Goal: Information Seeking & Learning: Compare options

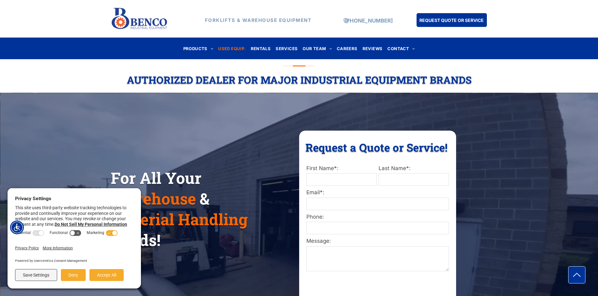
click at [234, 48] on span "USED EQUIP." at bounding box center [231, 48] width 27 height 8
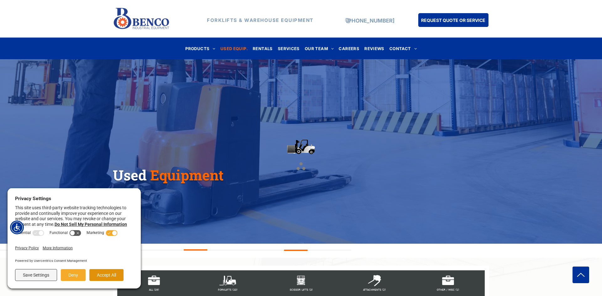
click at [104, 276] on button "Accept All" at bounding box center [106, 275] width 34 height 12
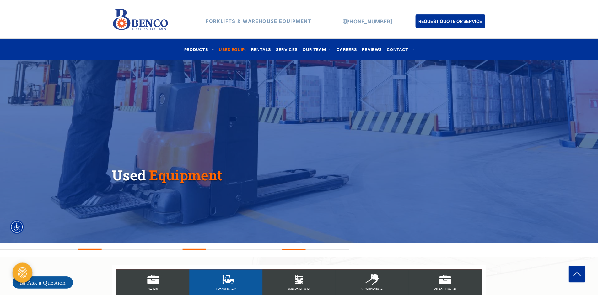
scroll to position [63, 0]
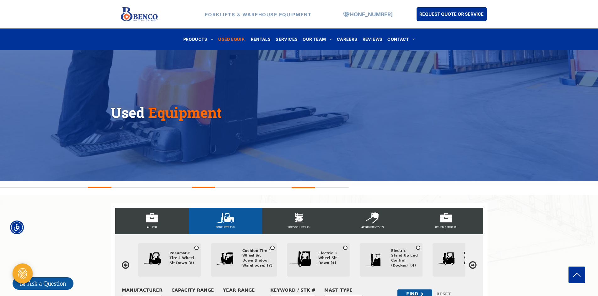
click at [224, 217] on div "FORKLIFTS (33)" at bounding box center [225, 221] width 73 height 27
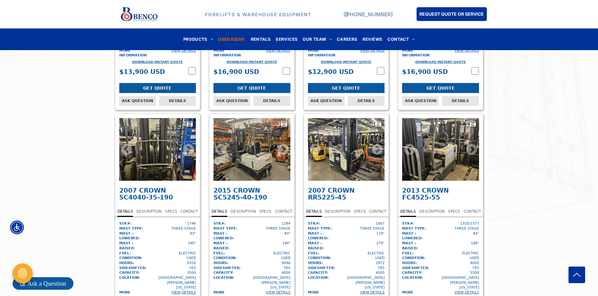
scroll to position [784, 0]
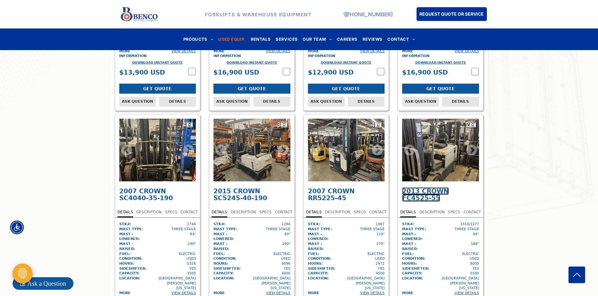
click at [427, 188] on span "Crown FC4525-55" at bounding box center [425, 195] width 47 height 14
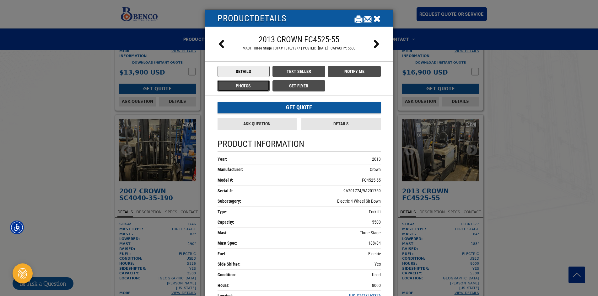
click at [242, 84] on button "Photos" at bounding box center [243, 85] width 53 height 11
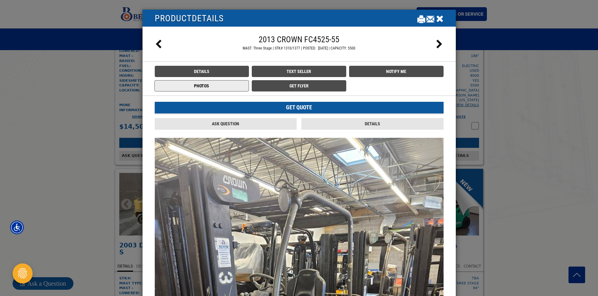
click at [439, 17] on icon "Close" at bounding box center [440, 18] width 8 height 9
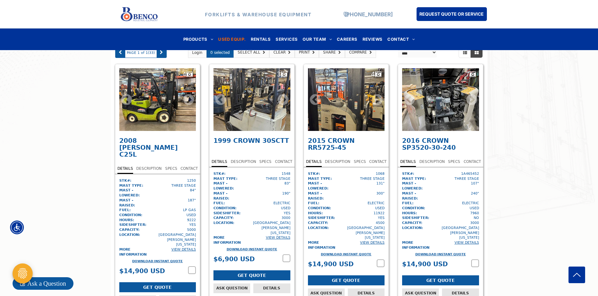
scroll to position [345, 0]
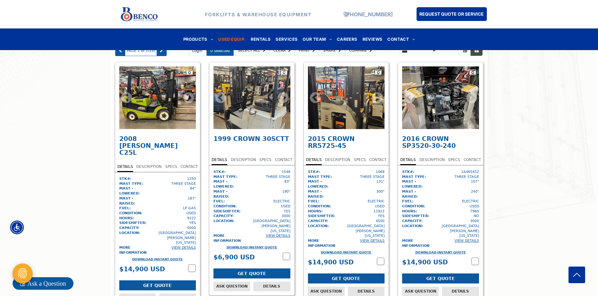
click at [248, 119] on div "3" at bounding box center [251, 97] width 77 height 63
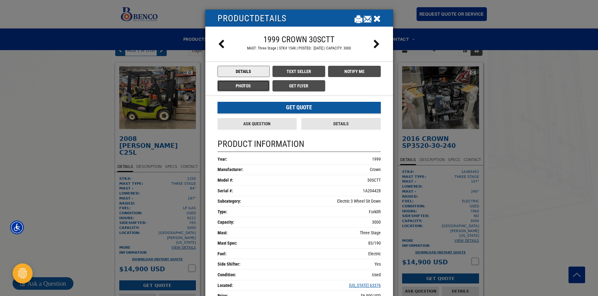
click at [242, 85] on button "Photos" at bounding box center [243, 85] width 53 height 11
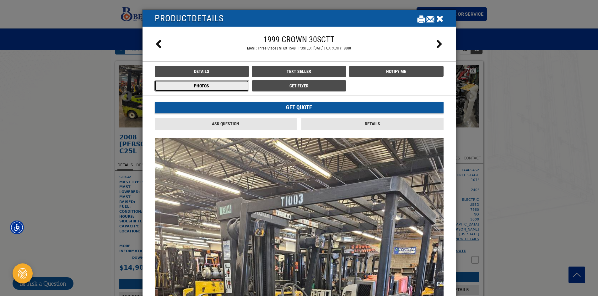
scroll to position [345, 0]
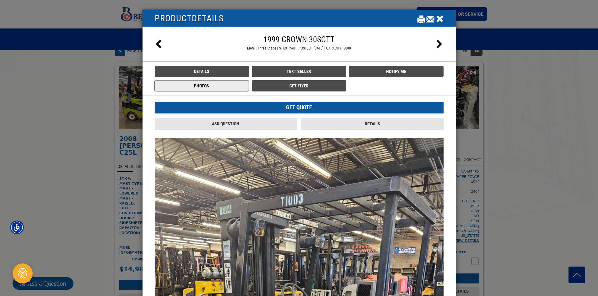
click at [438, 20] on icon "Close" at bounding box center [440, 18] width 8 height 9
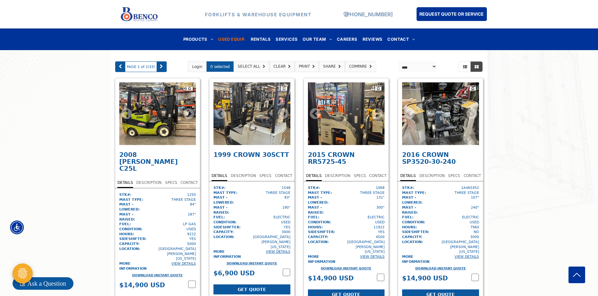
scroll to position [314, 0]
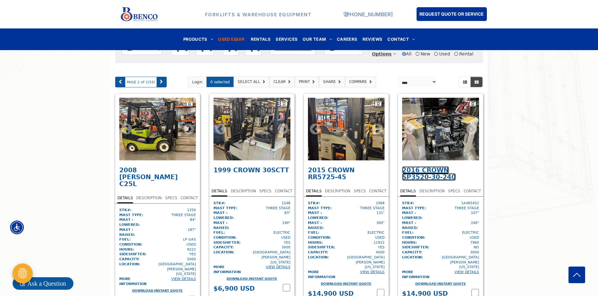
click at [431, 175] on span "Crown SP3520-30-240" at bounding box center [429, 174] width 54 height 14
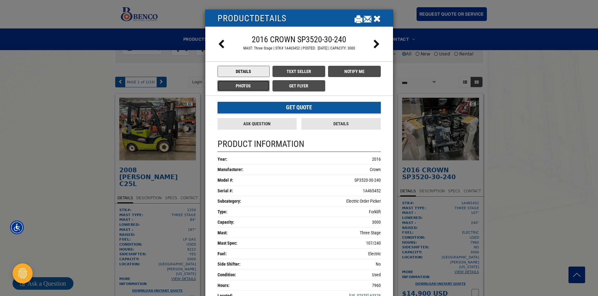
click at [238, 82] on button "Photos" at bounding box center [243, 85] width 53 height 11
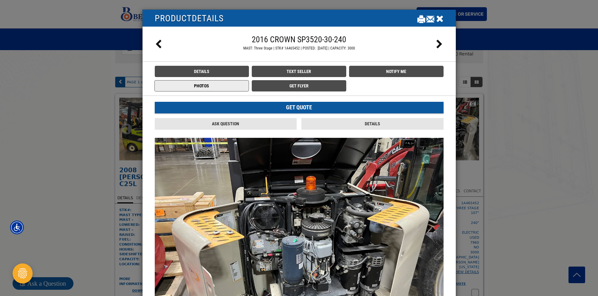
click at [436, 18] on icon "Close" at bounding box center [440, 18] width 8 height 9
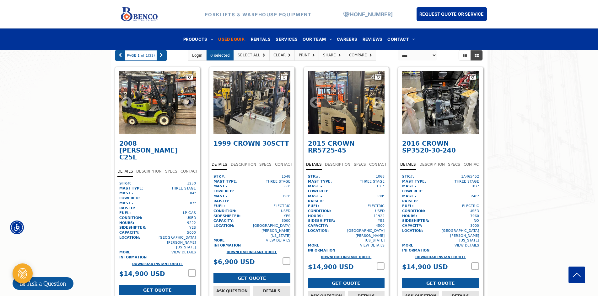
scroll to position [376, 0]
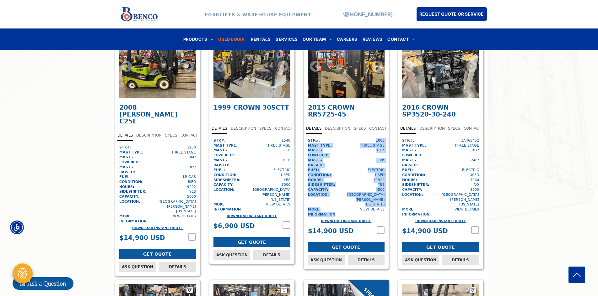
drag, startPoint x: 345, startPoint y: 193, endPoint x: 331, endPoint y: 142, distance: 53.4
click at [331, 142] on div "STK#: 1068 Mast Type: Three Stage Mast - Lowered: 131" Mast - Raised: 300" Fuel…" at bounding box center [346, 177] width 77 height 79
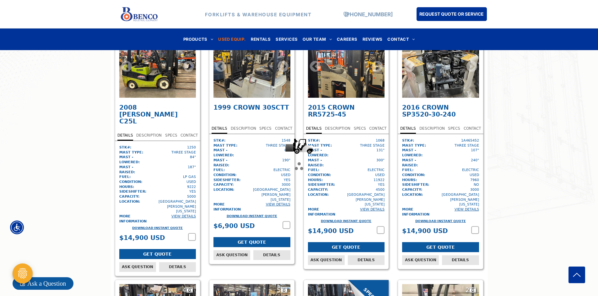
click at [348, 79] on div at bounding box center [299, 148] width 598 height 296
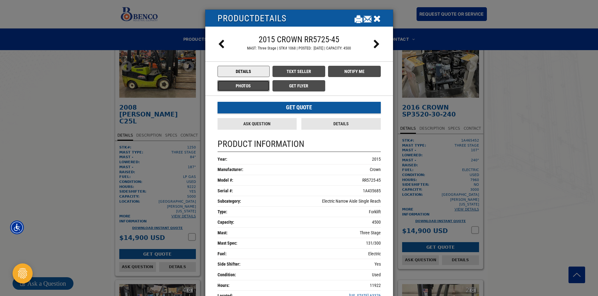
click at [241, 88] on button "Photos" at bounding box center [243, 85] width 53 height 11
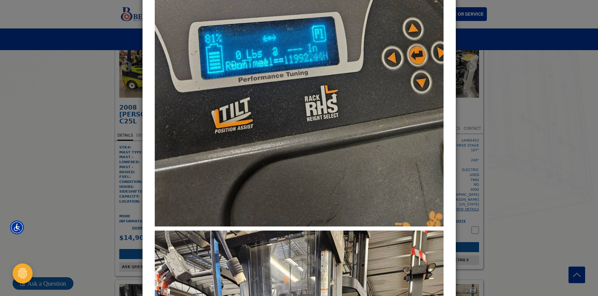
scroll to position [941, 0]
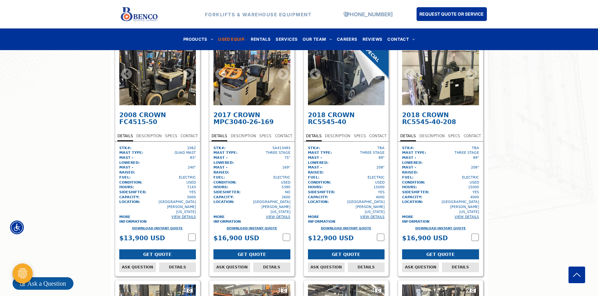
scroll to position [627, 0]
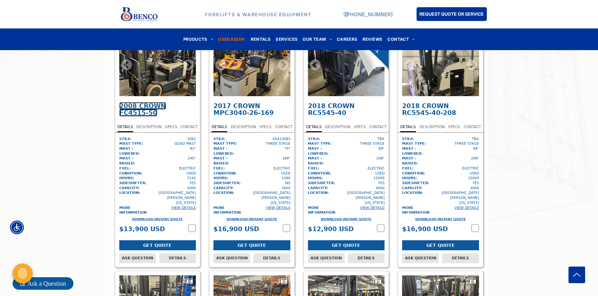
click at [145, 102] on span "Crown FC4515-50" at bounding box center [142, 109] width 47 height 14
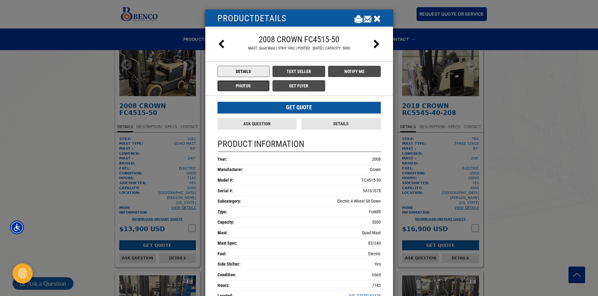
click at [239, 88] on button "Photos" at bounding box center [243, 85] width 53 height 11
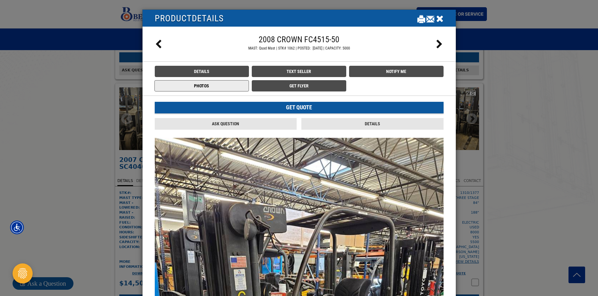
click at [439, 18] on icon "Close" at bounding box center [440, 18] width 8 height 9
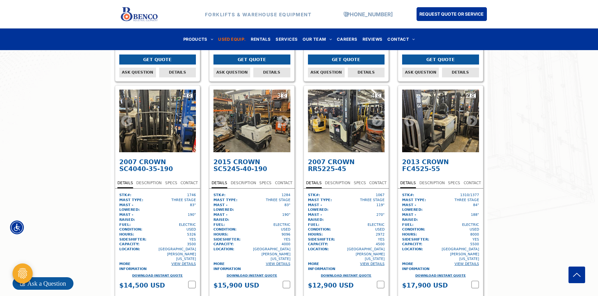
scroll to position [816, 0]
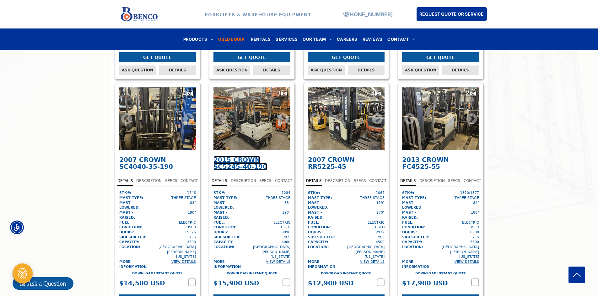
click at [240, 156] on span "Crown SC5245-40-190" at bounding box center [240, 163] width 54 height 14
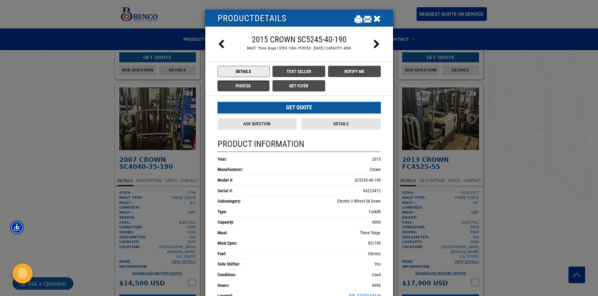
click at [243, 84] on button "Photos" at bounding box center [243, 85] width 53 height 11
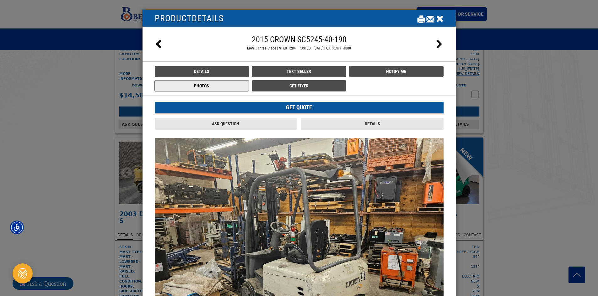
click at [436, 18] on icon "Close" at bounding box center [440, 18] width 8 height 9
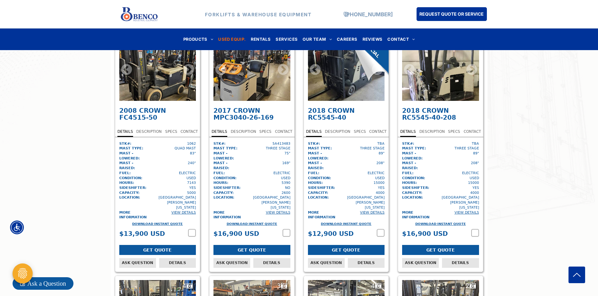
scroll to position [627, 0]
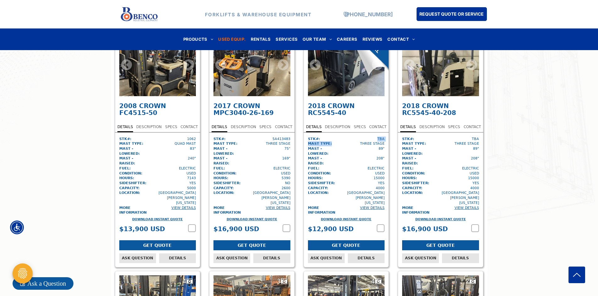
click at [337, 137] on div "STK#: TBA Mast Type: Three Stage Mast - Lowered: 89" Mast - Raised: 208" Fuel: …" at bounding box center [346, 176] width 77 height 79
click at [327, 87] on div at bounding box center [299, 148] width 598 height 296
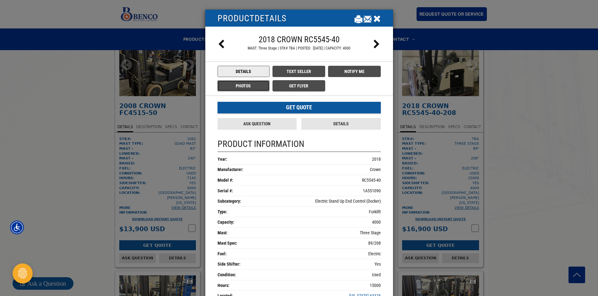
click at [248, 89] on button "Photos" at bounding box center [243, 85] width 53 height 11
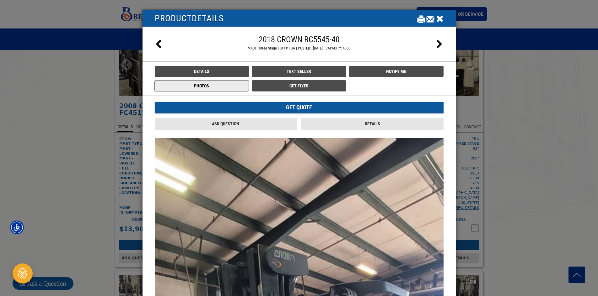
click at [436, 21] on icon "Close" at bounding box center [440, 18] width 8 height 9
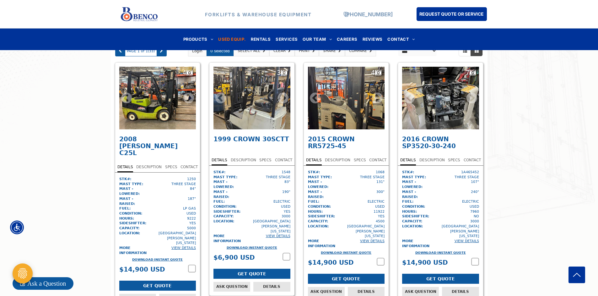
scroll to position [345, 0]
click at [338, 100] on div "4" at bounding box center [346, 97] width 77 height 63
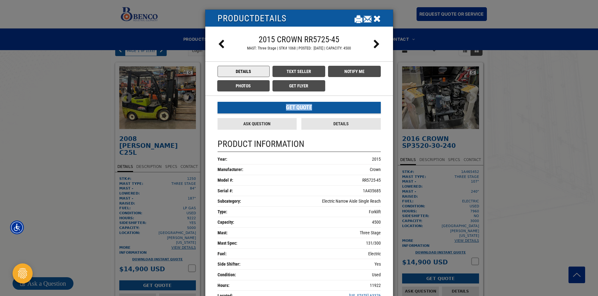
drag, startPoint x: 309, startPoint y: 92, endPoint x: 246, endPoint y: 85, distance: 63.5
click at [244, 83] on button "Photos" at bounding box center [243, 85] width 53 height 11
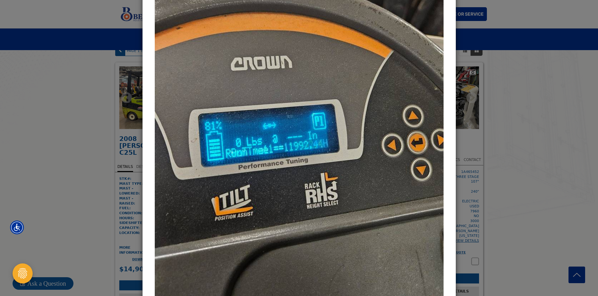
scroll to position [847, 0]
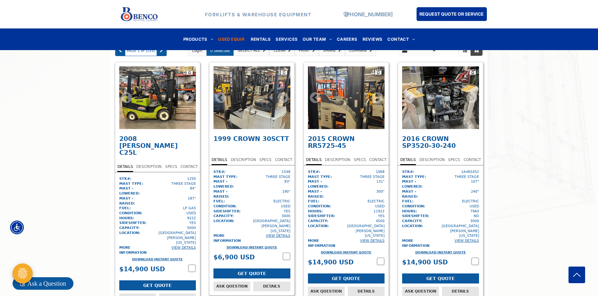
click at [284, 103] on icon at bounding box center [283, 97] width 11 height 9
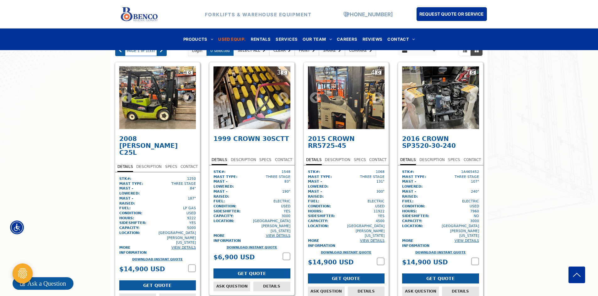
click at [284, 103] on icon at bounding box center [283, 97] width 11 height 9
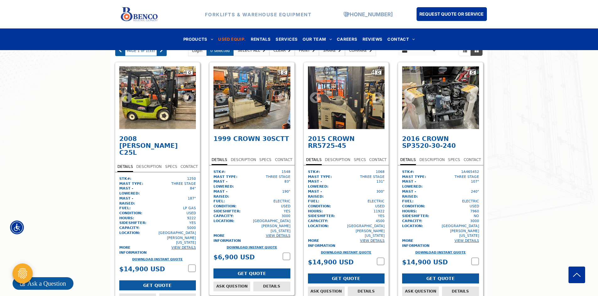
click at [284, 103] on icon at bounding box center [283, 97] width 11 height 9
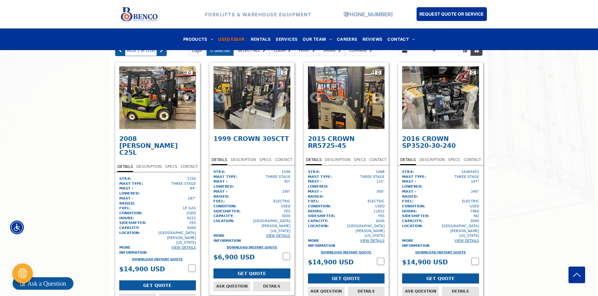
click at [281, 109] on div "3" at bounding box center [251, 97] width 77 height 63
